Goal: Task Accomplishment & Management: Use online tool/utility

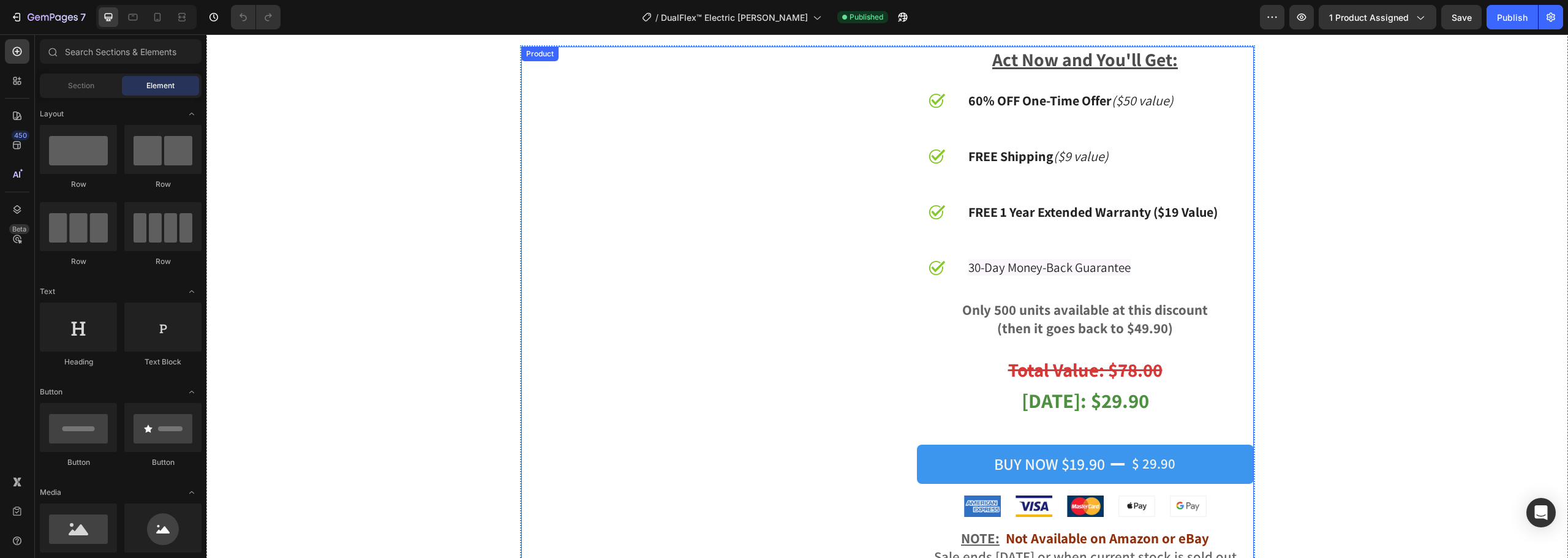
scroll to position [4780, 0]
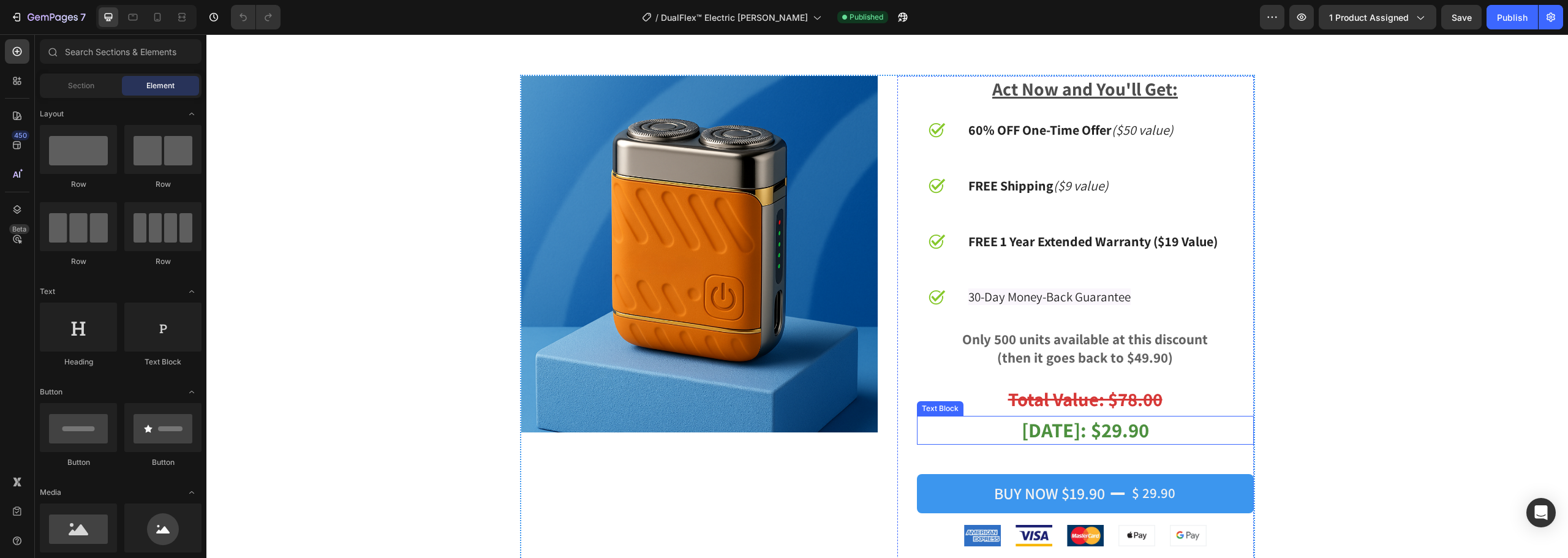
click at [1107, 435] on strong "Today: $29.90" at bounding box center [1085, 430] width 128 height 26
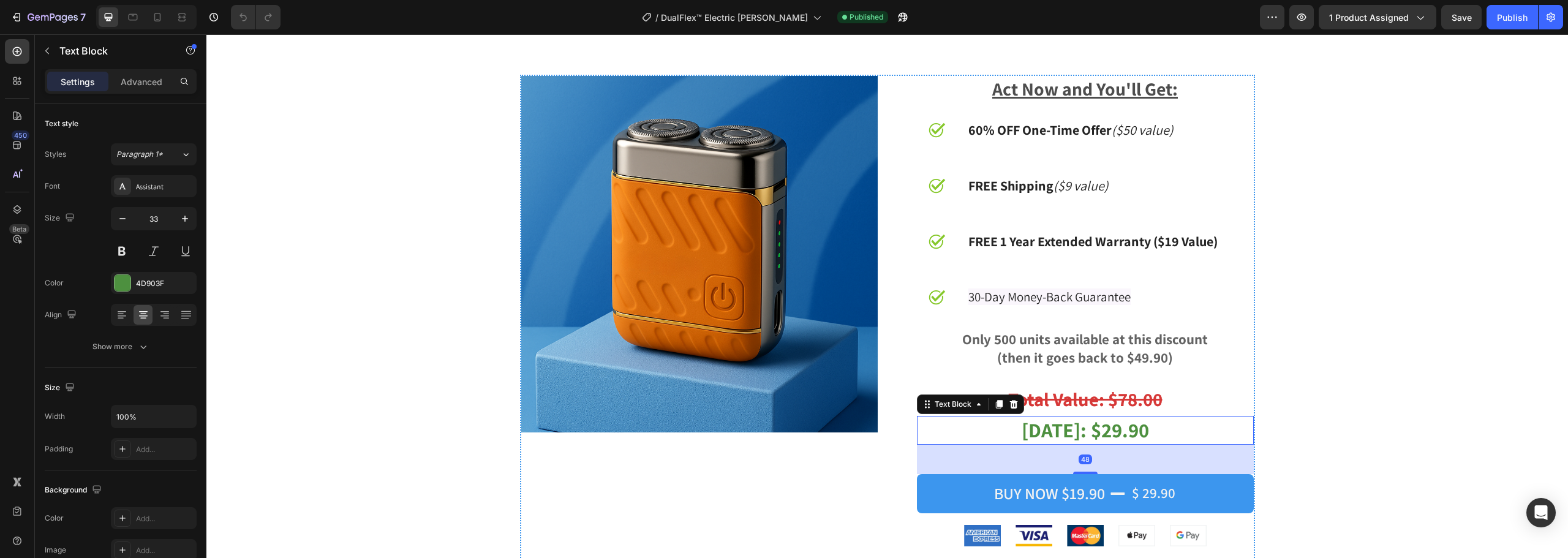
click at [1108, 434] on strong "Today: $29.90" at bounding box center [1085, 430] width 128 height 26
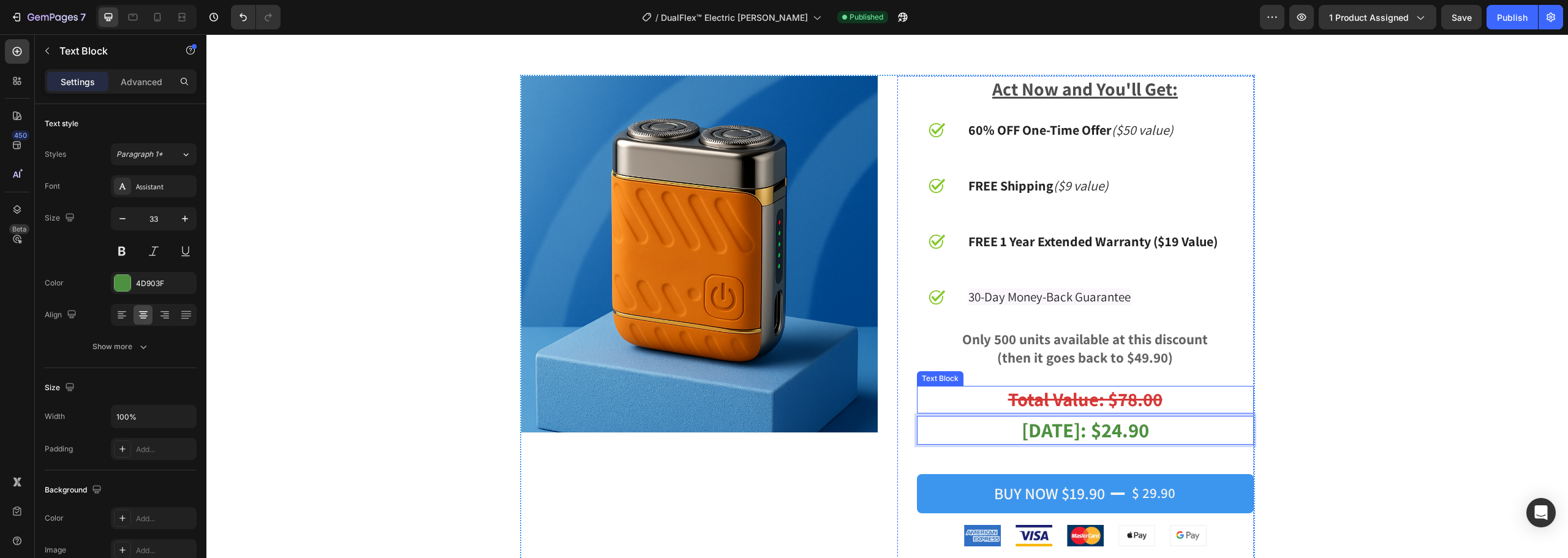
click at [1129, 406] on strong "Total Value: $78.00" at bounding box center [1085, 400] width 155 height 25
click at [1129, 404] on strong "Total Value: $78.00" at bounding box center [1085, 400] width 155 height 25
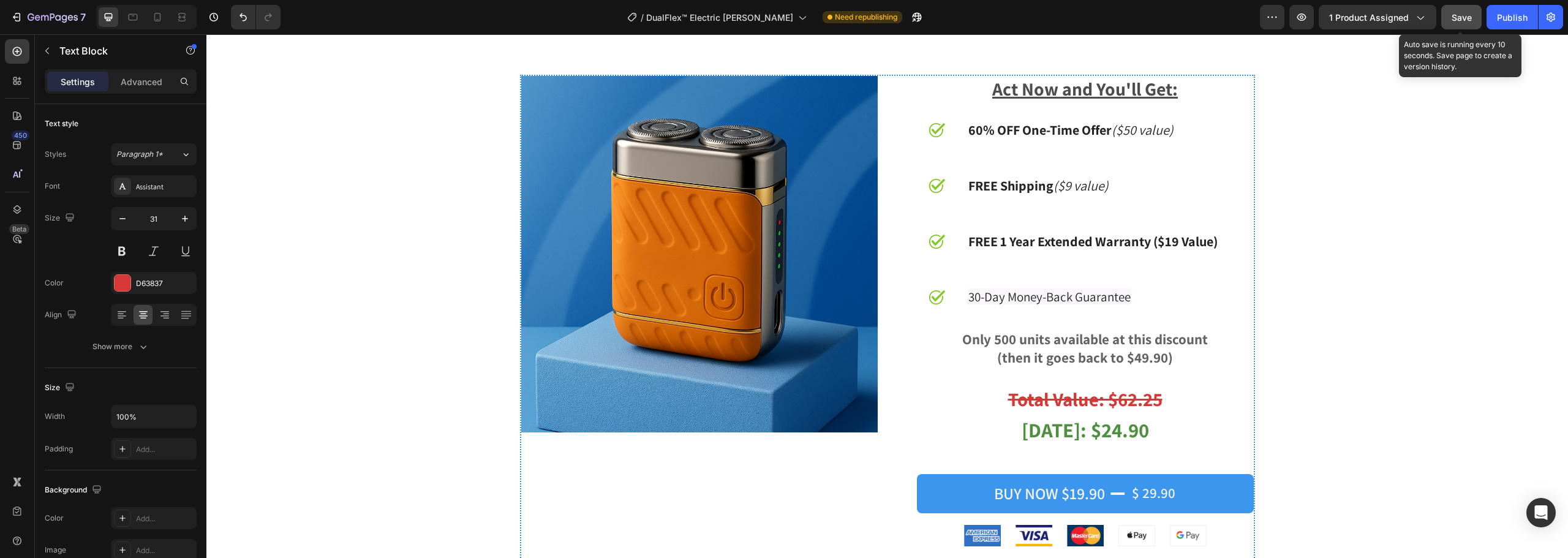
click at [1451, 22] on button "Save" at bounding box center [1461, 17] width 40 height 25
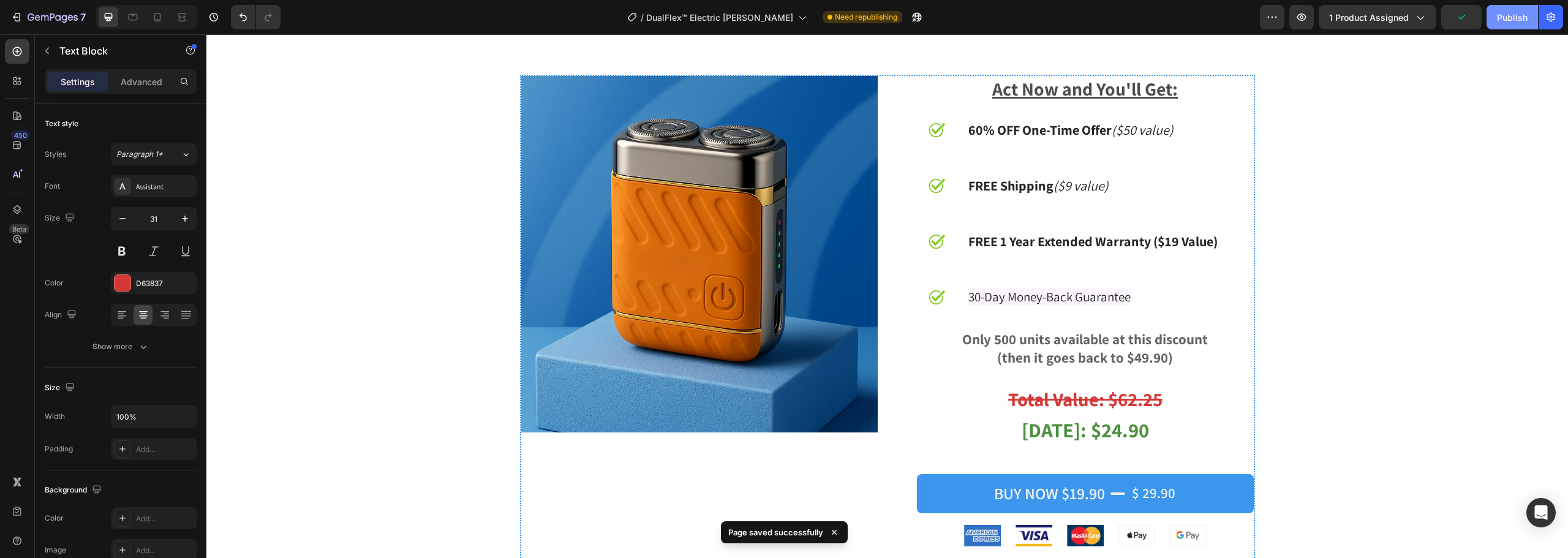
click at [1517, 7] on button "Publish" at bounding box center [1512, 17] width 52 height 25
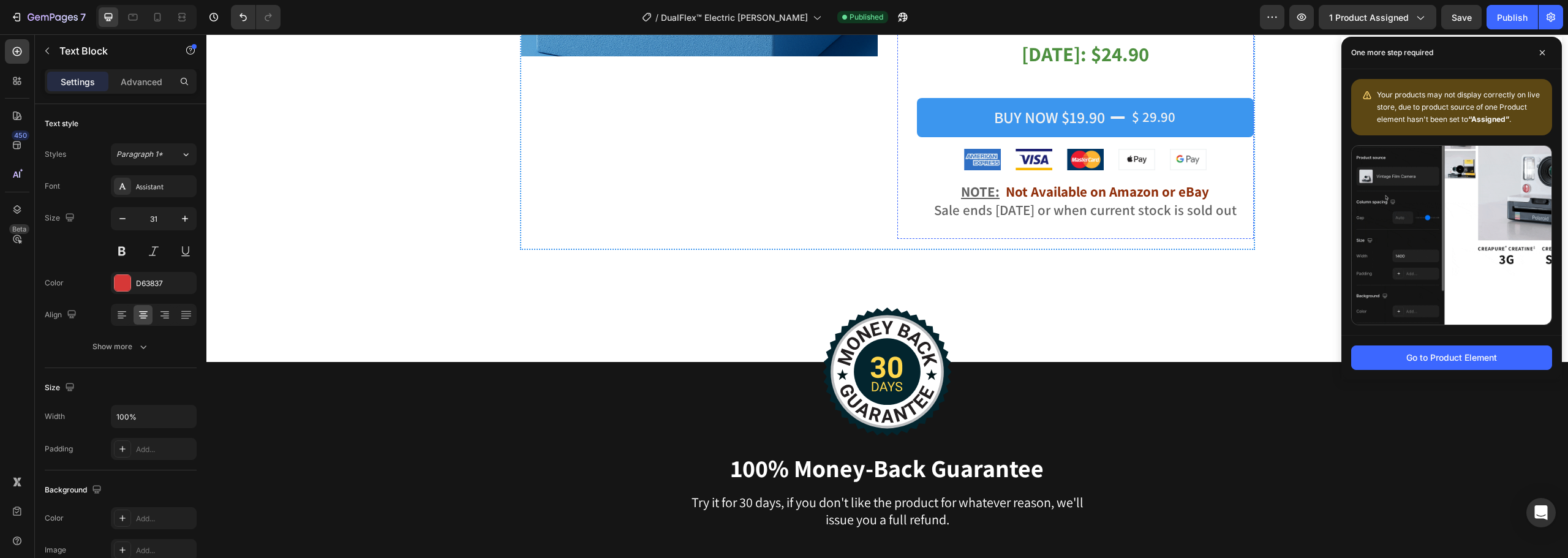
scroll to position [5393, 0]
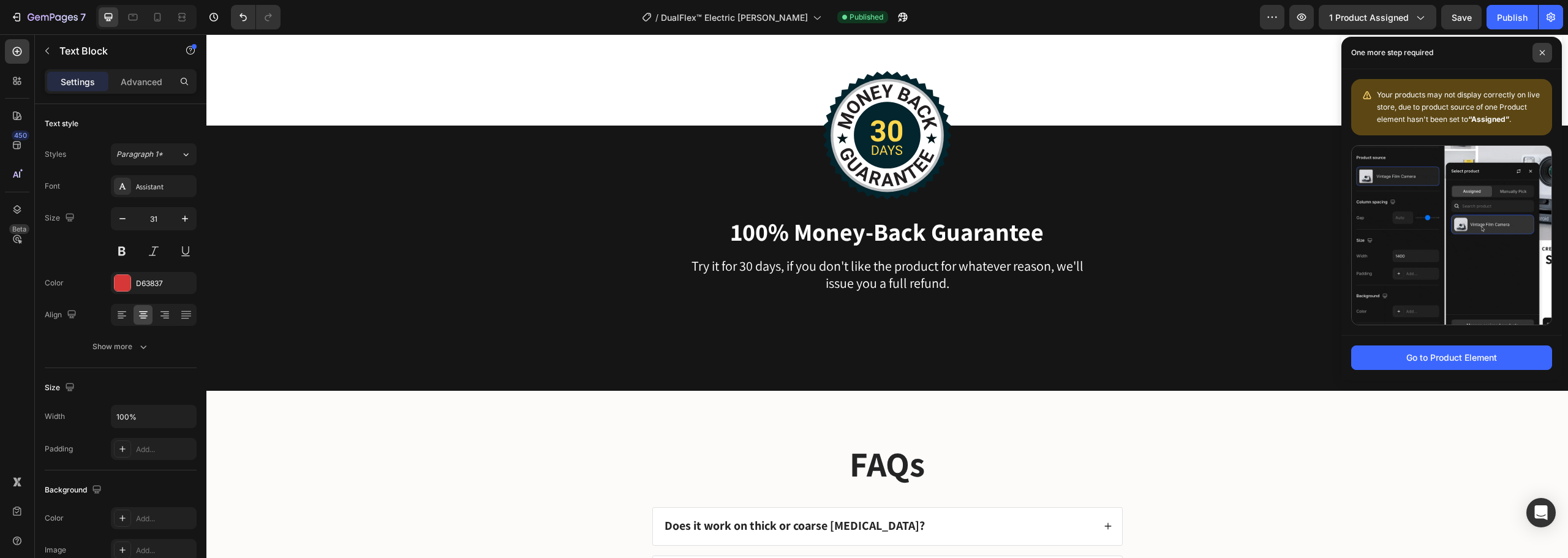
click at [1543, 50] on icon at bounding box center [1543, 52] width 6 height 6
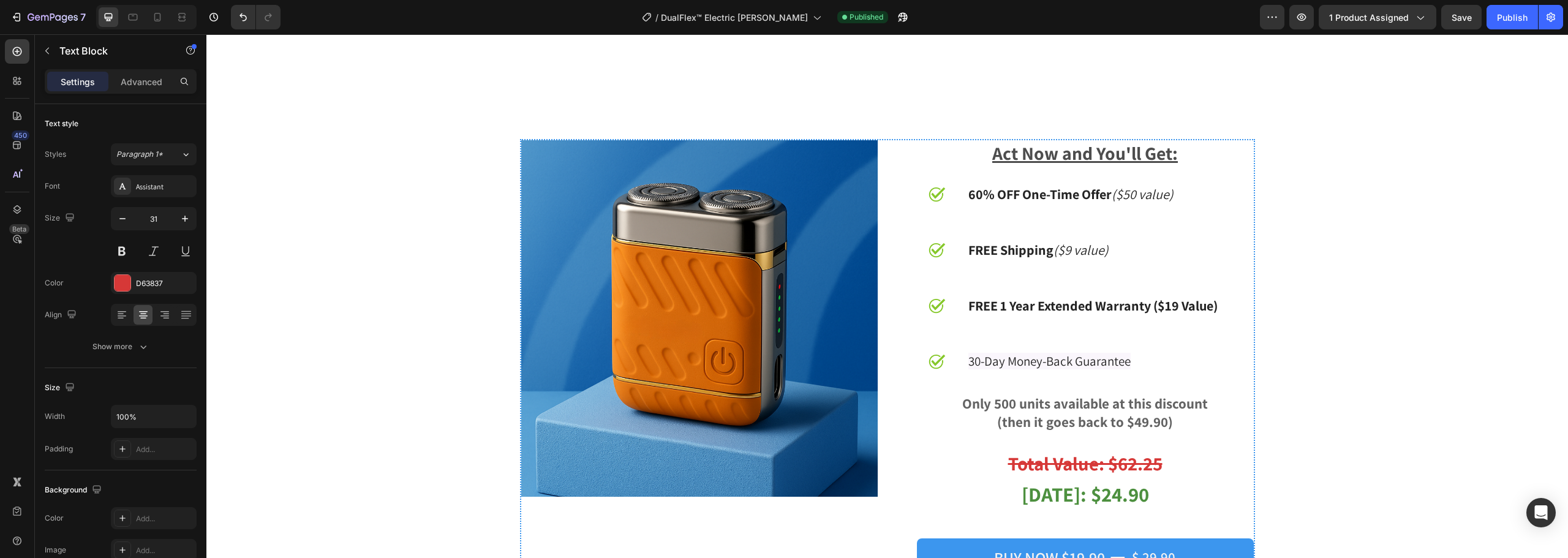
scroll to position [4898, 0]
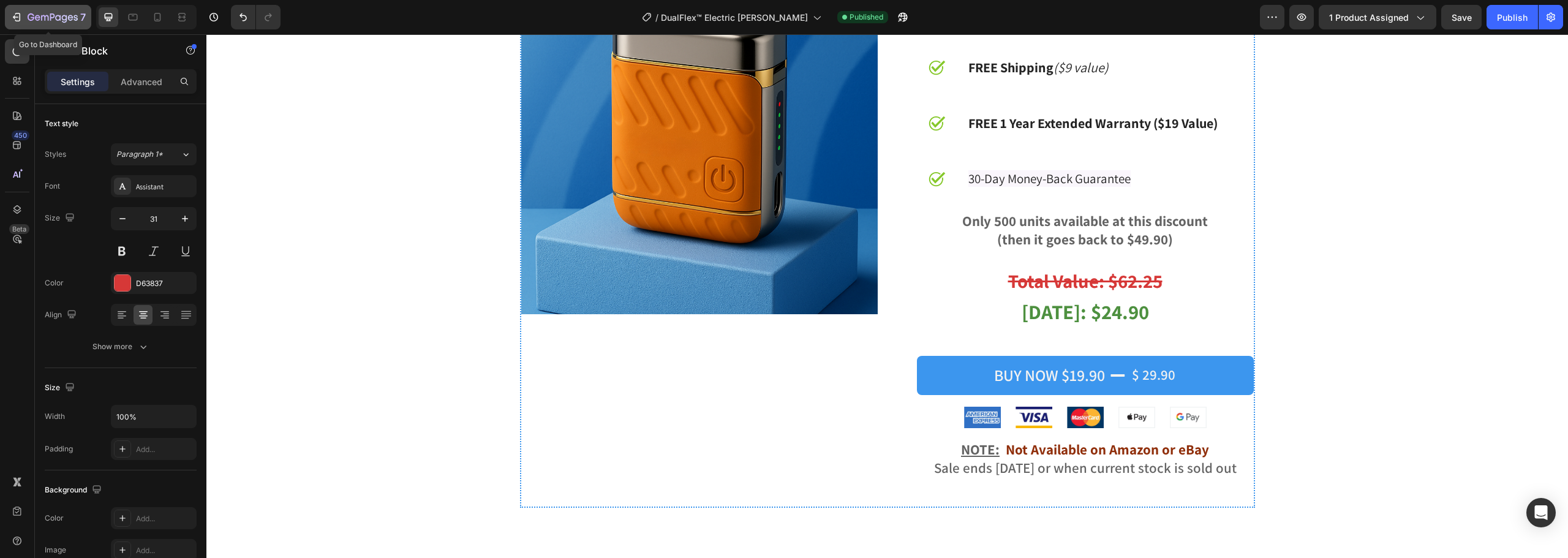
click at [16, 19] on icon "button" at bounding box center [16, 17] width 12 height 12
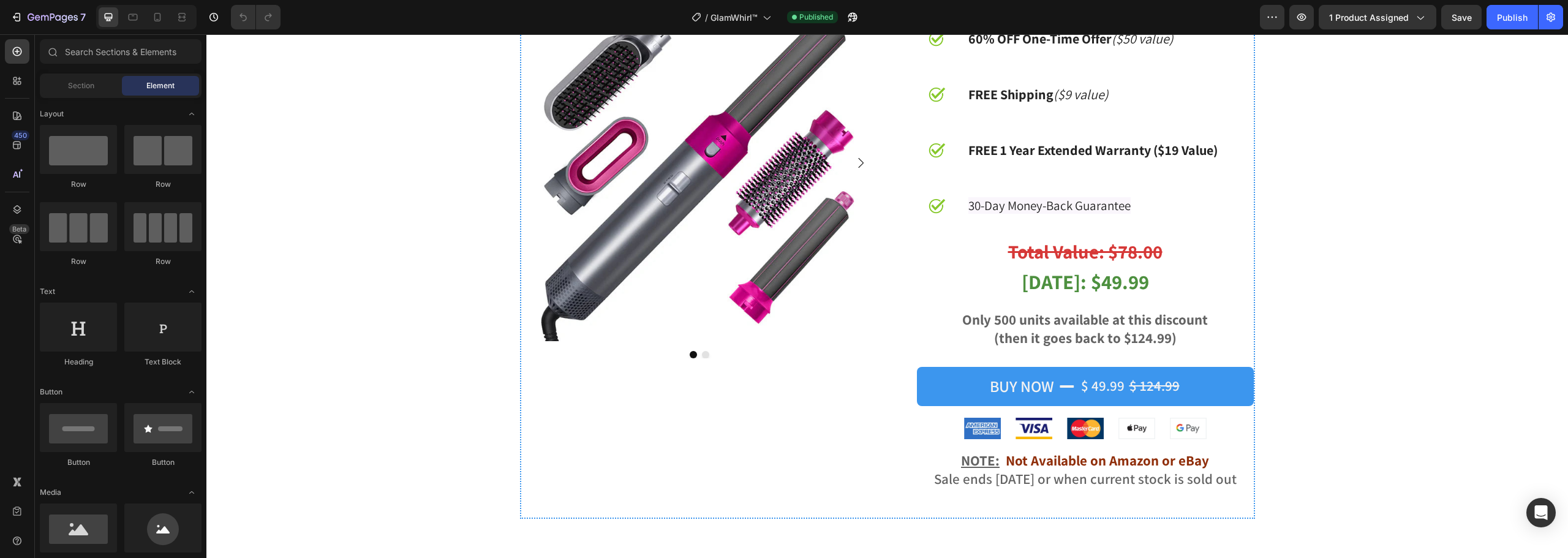
scroll to position [4743, 0]
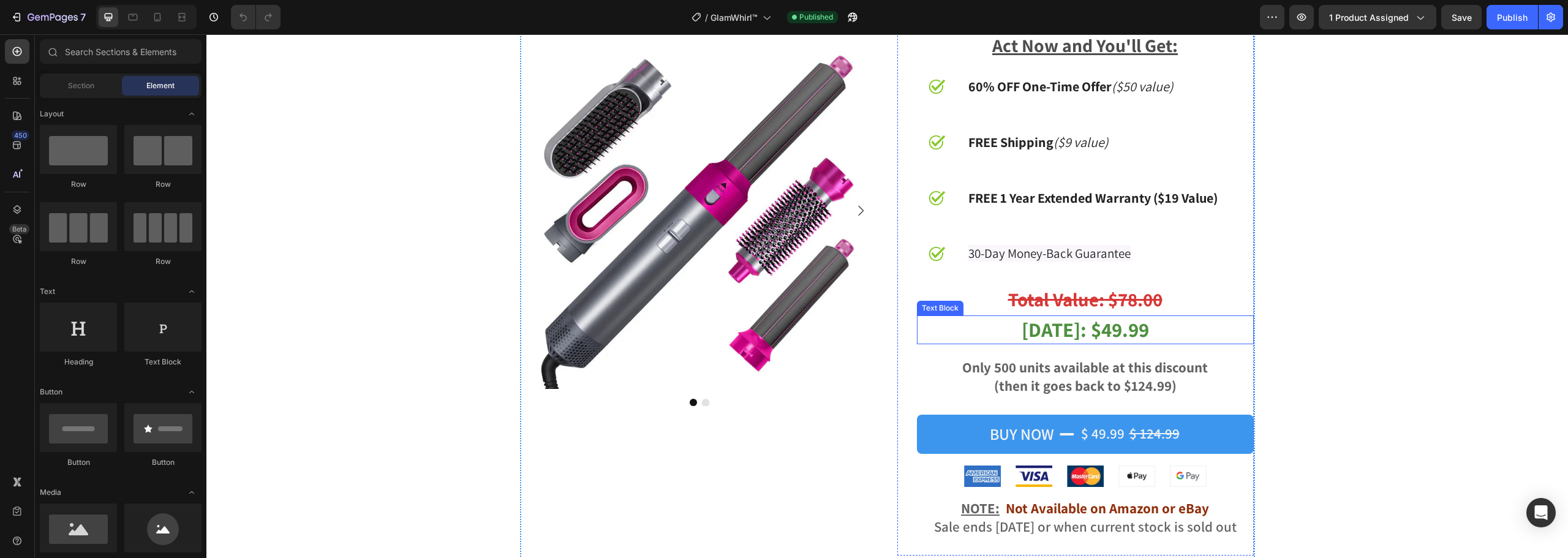
click at [1108, 329] on strong "[DATE]: $49.99" at bounding box center [1085, 329] width 128 height 26
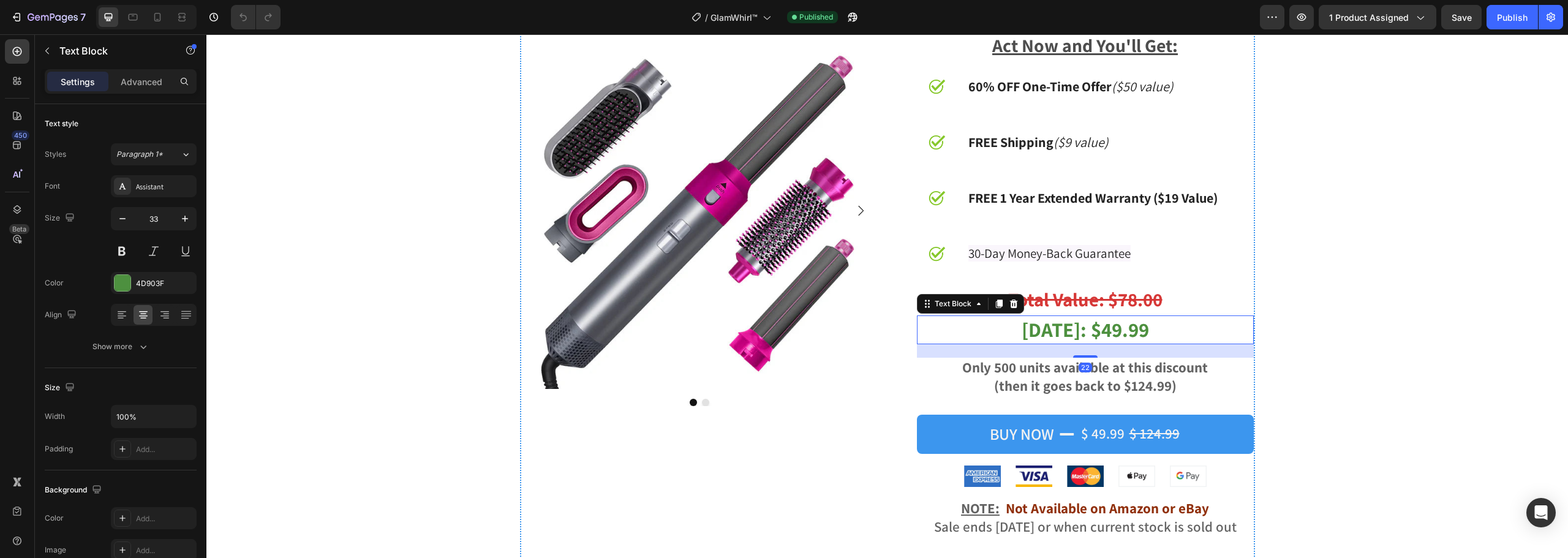
click at [1105, 332] on strong "[DATE]: $49.99" at bounding box center [1085, 329] width 128 height 26
click at [1145, 389] on strong "(then it goes back to $124.99)" at bounding box center [1085, 386] width 182 height 19
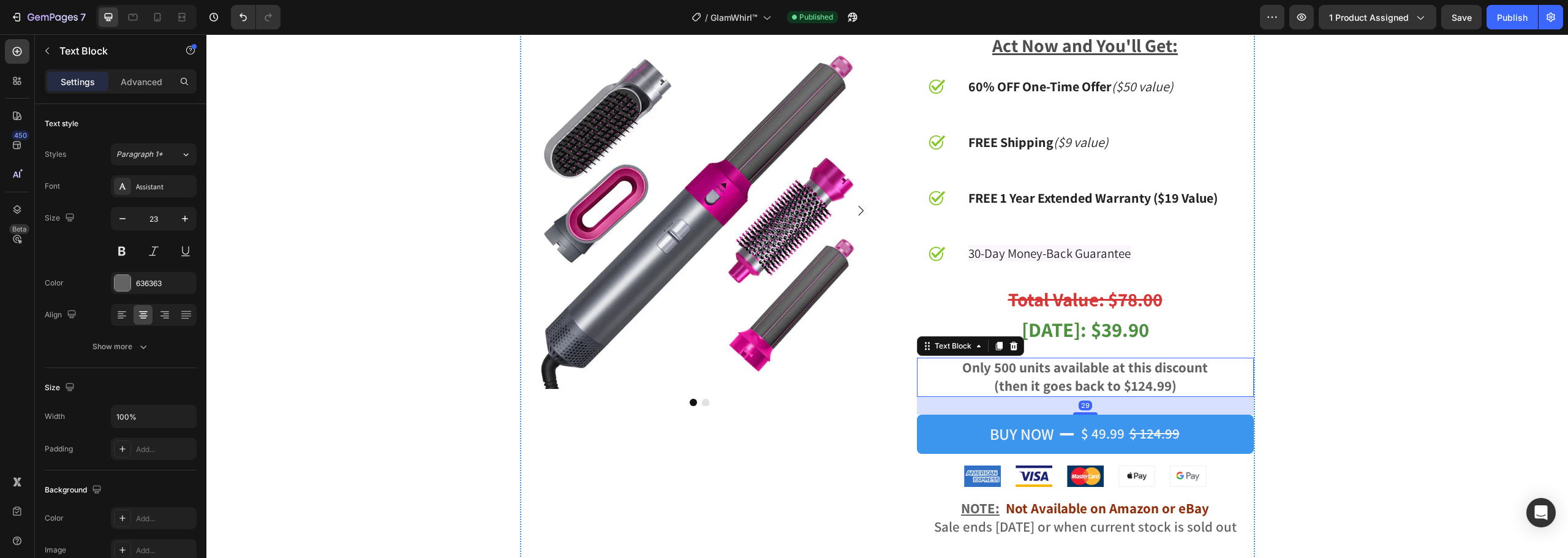
click at [1145, 389] on strong "(then it goes back to $124.99)" at bounding box center [1085, 386] width 182 height 19
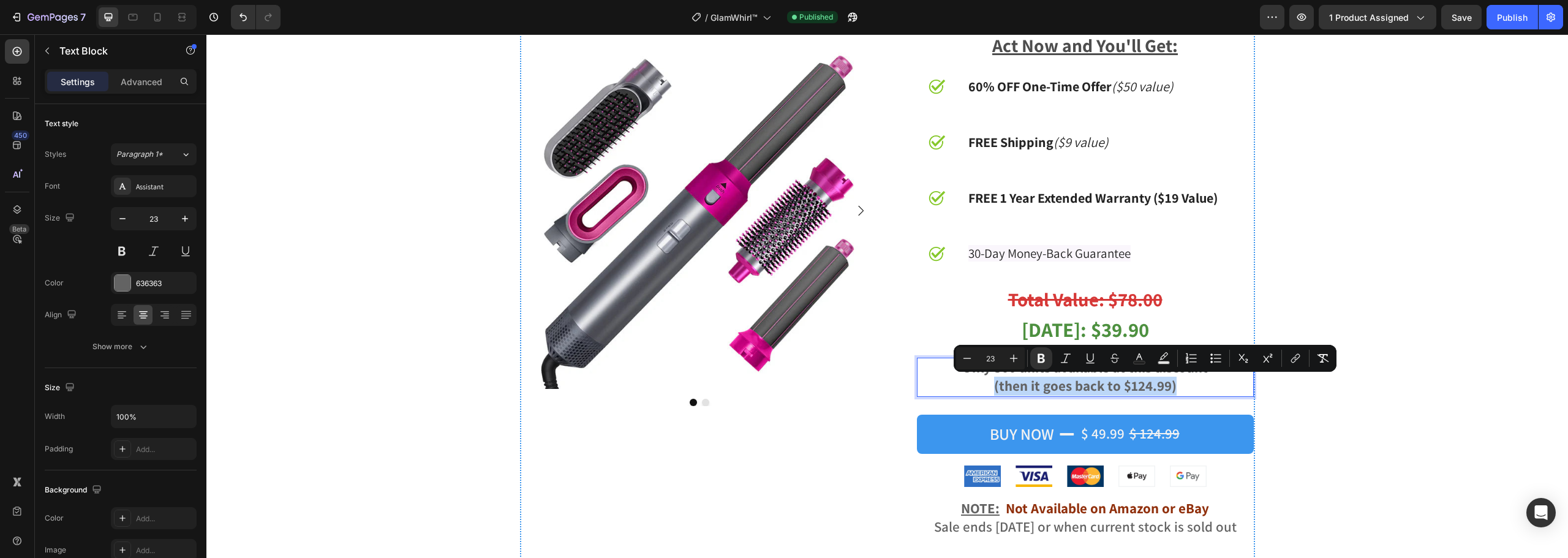
click at [1145, 389] on strong "(then it goes back to $124.99)" at bounding box center [1085, 386] width 182 height 19
click at [1142, 387] on strong "(then it goes back to $124.99)" at bounding box center [1085, 386] width 182 height 19
click at [1151, 391] on strong "(then it goes back to $124.99)" at bounding box center [1085, 386] width 182 height 19
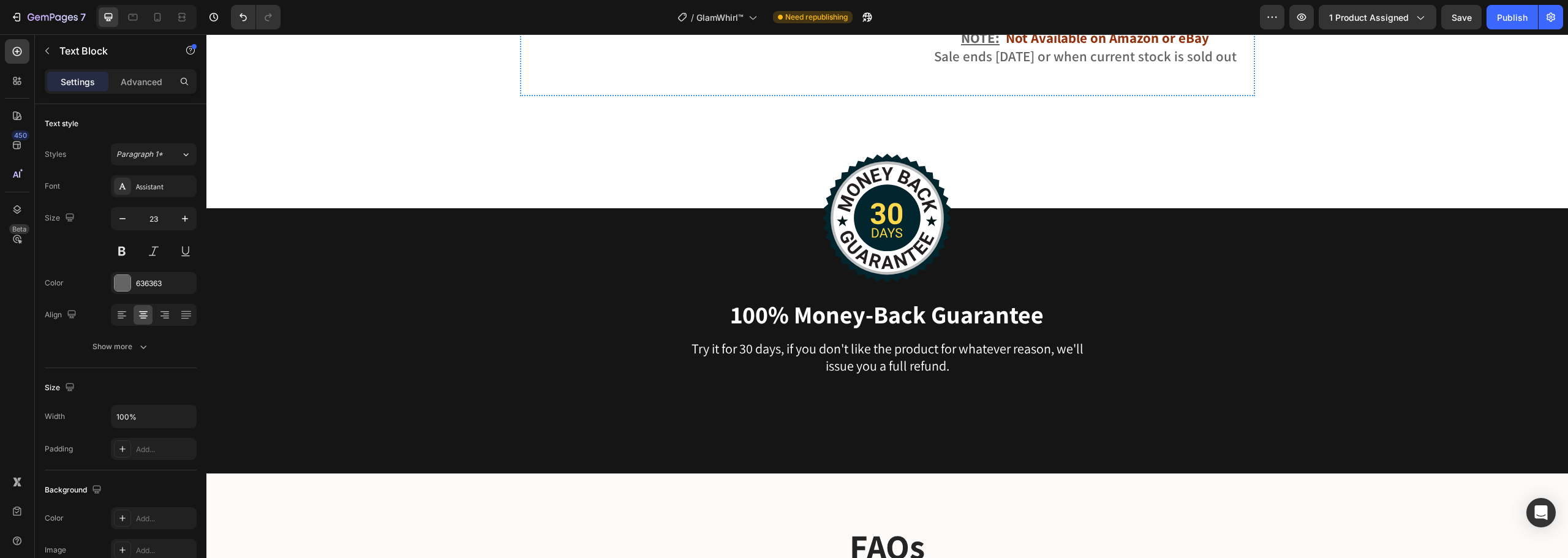
scroll to position [5233, 0]
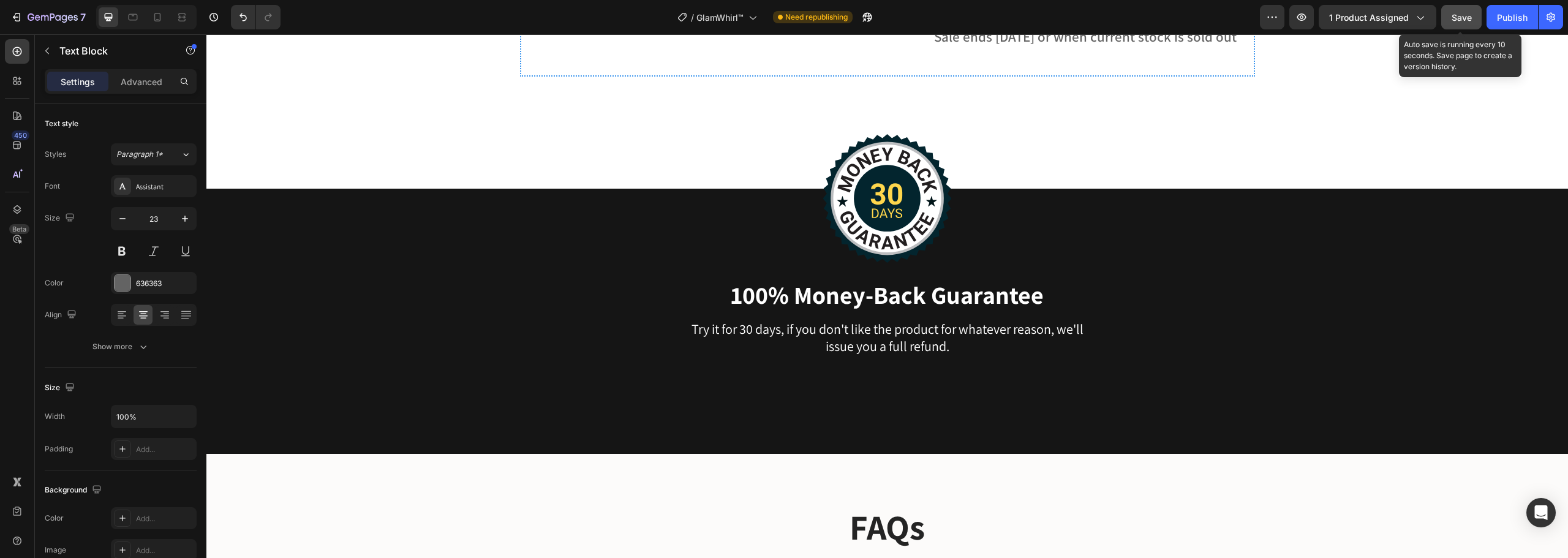
click at [1475, 19] on button "Save" at bounding box center [1461, 17] width 40 height 25
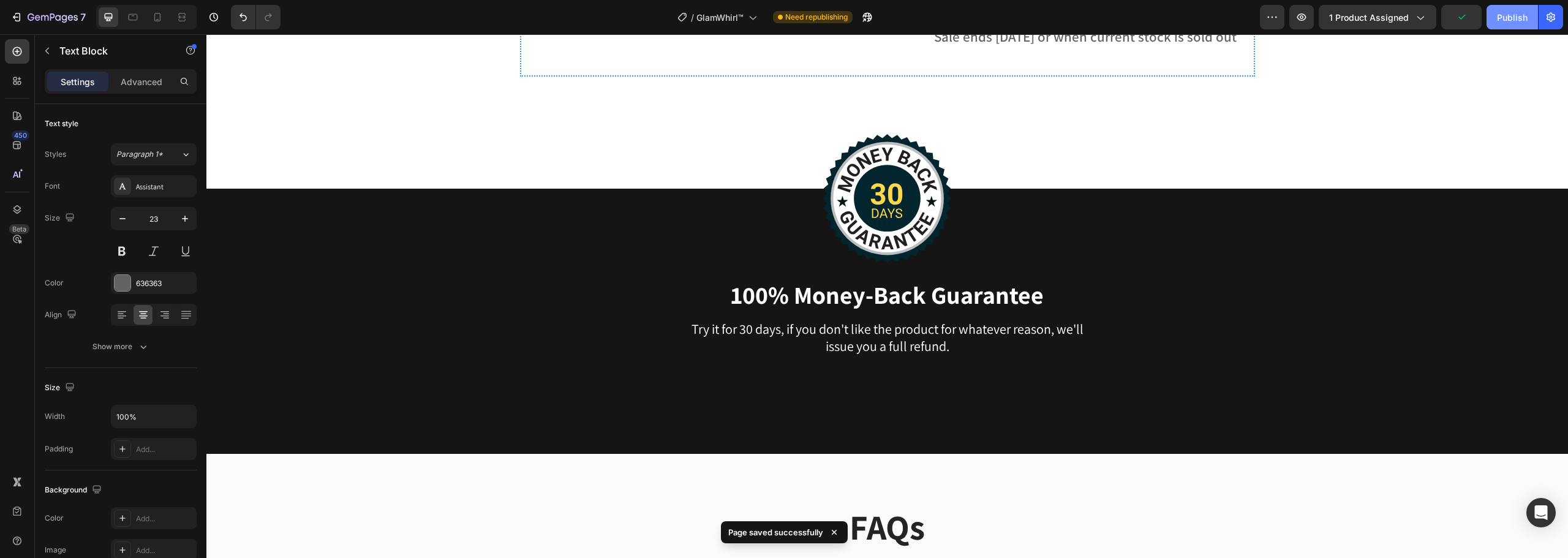
click at [1510, 19] on div "Publish" at bounding box center [1512, 17] width 31 height 13
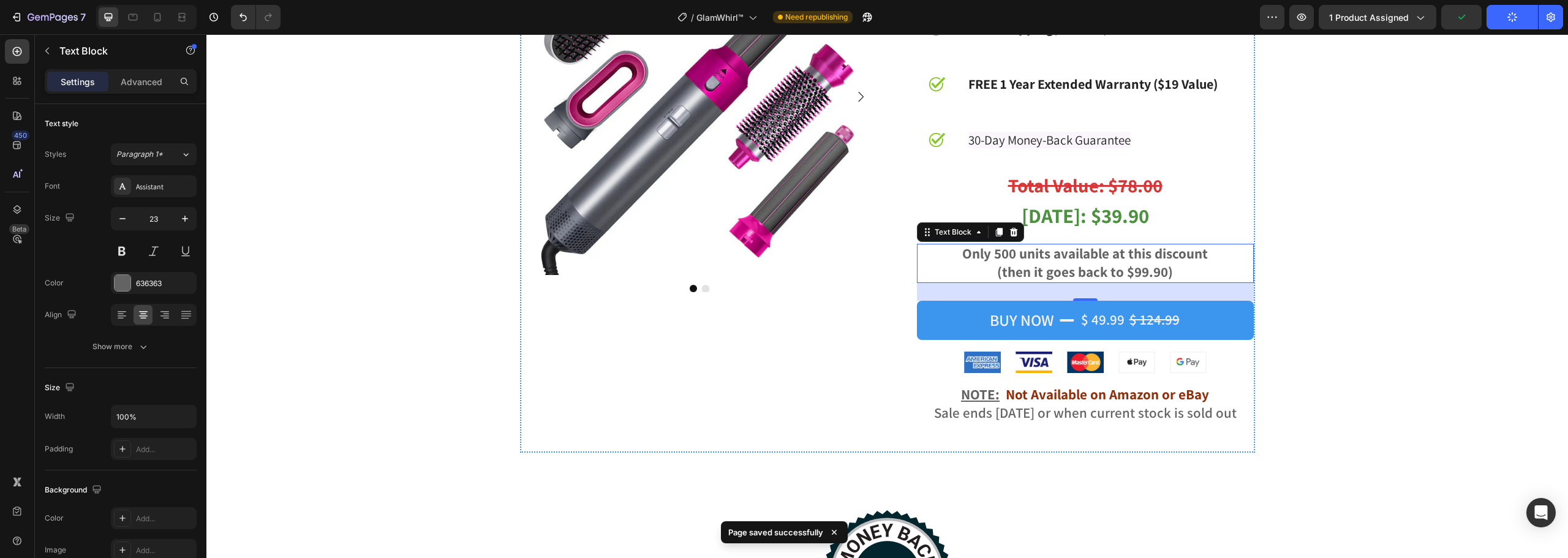
scroll to position [4621, 0]
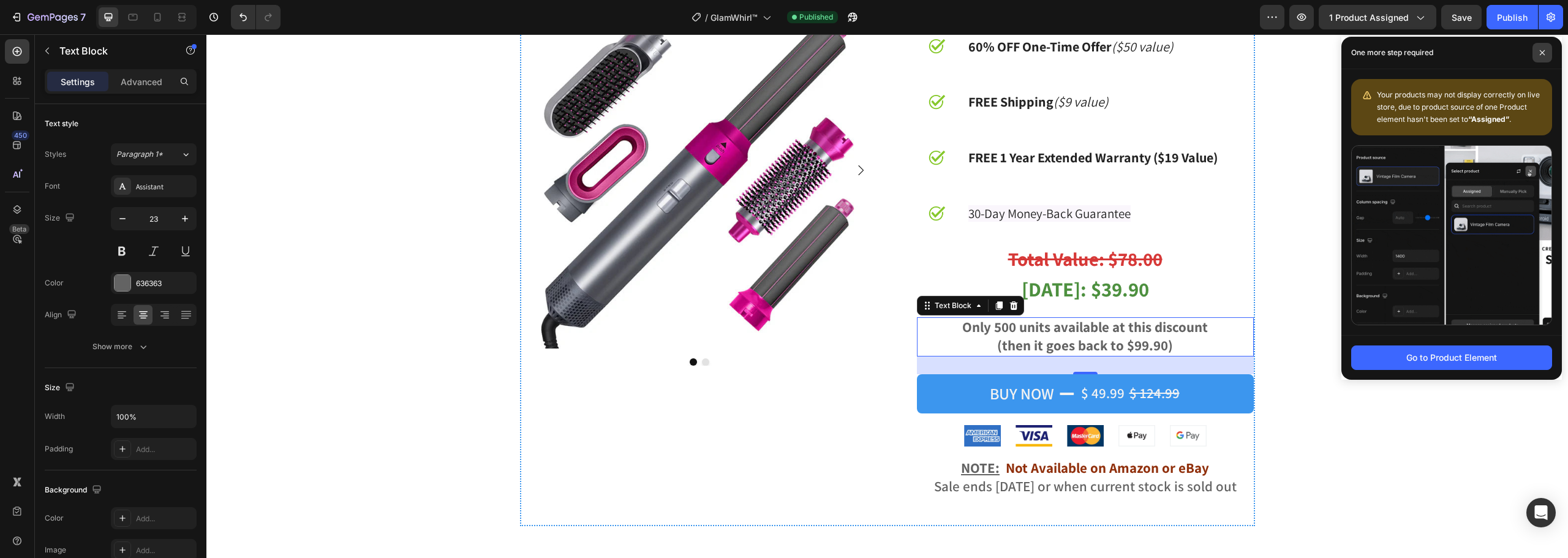
click at [1543, 55] on icon at bounding box center [1543, 52] width 6 height 6
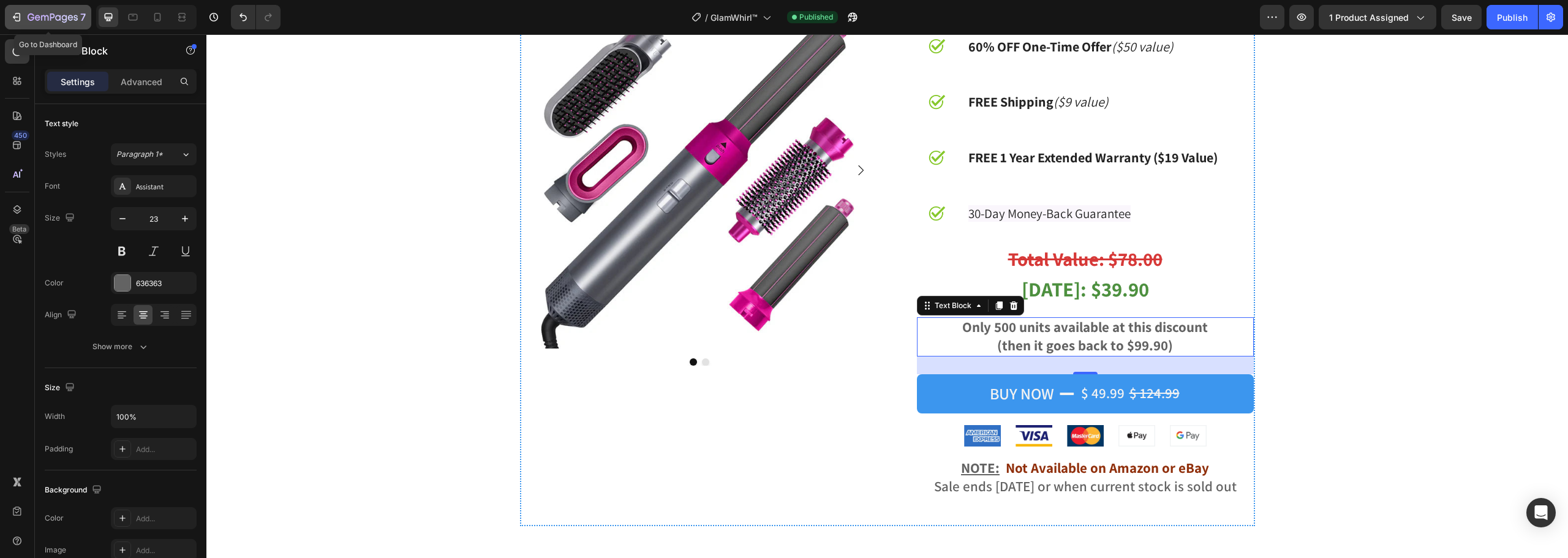
click at [13, 22] on icon "button" at bounding box center [16, 17] width 12 height 12
